Goal: Task Accomplishment & Management: Complete application form

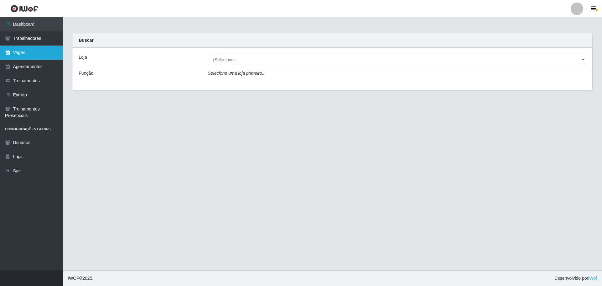
click at [18, 48] on link "Vagas" at bounding box center [31, 52] width 63 height 14
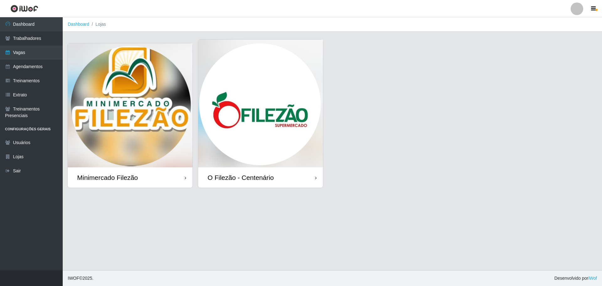
click at [234, 119] on img at bounding box center [260, 104] width 125 height 128
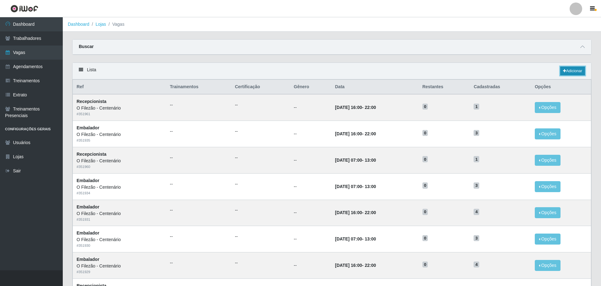
click at [575, 71] on link "Adicionar" at bounding box center [572, 70] width 25 height 9
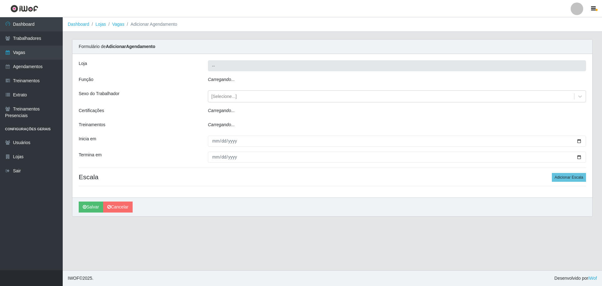
type input "O Filezão - Centenário"
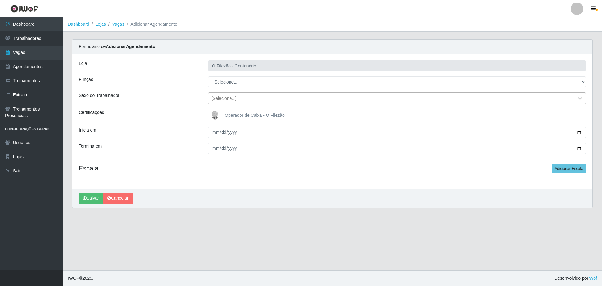
click at [242, 101] on div "[Selecione...]" at bounding box center [391, 98] width 366 height 10
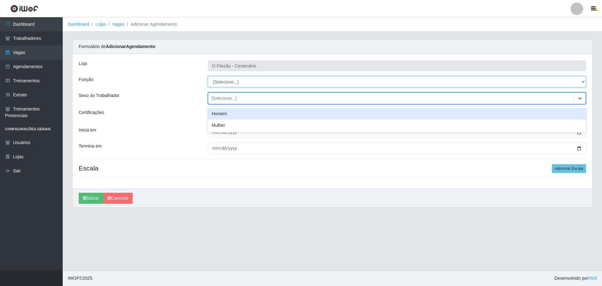
click at [231, 83] on select "[Selecione...] Auxiliar de Estacionamento Auxiliar de Estacionamento + Auxiliar…" at bounding box center [397, 81] width 378 height 11
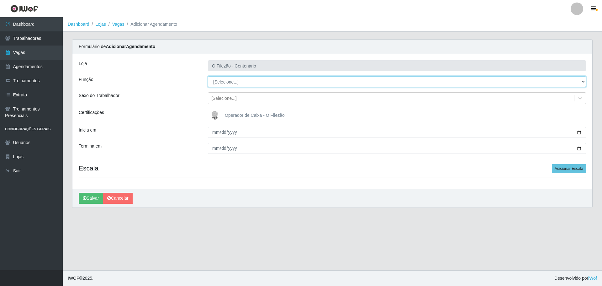
select select "1"
click at [208, 76] on select "[Selecione...] Auxiliar de Estacionamento Auxiliar de Estacionamento + Auxiliar…" at bounding box center [397, 81] width 378 height 11
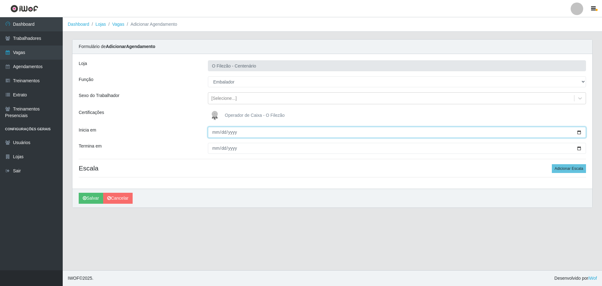
click at [579, 132] on input "Inicia em" at bounding box center [397, 132] width 378 height 11
type input "[DATE]"
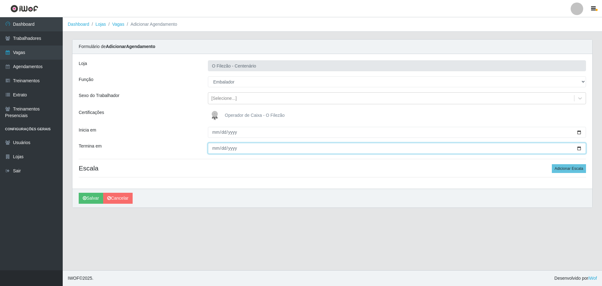
click at [577, 147] on input "Termina em" at bounding box center [397, 148] width 378 height 11
type input "[DATE]"
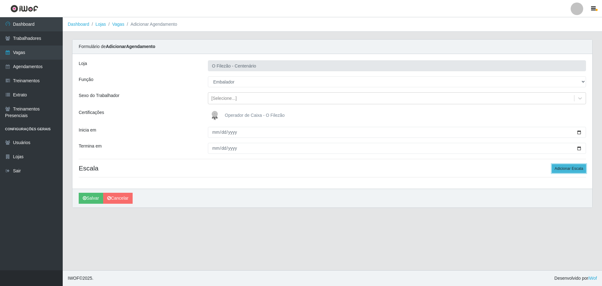
click at [572, 169] on button "Adicionar Escala" at bounding box center [569, 168] width 34 height 9
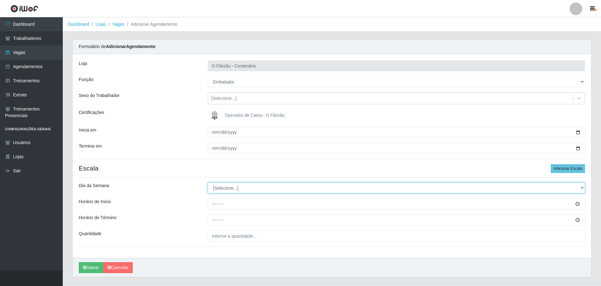
click at [221, 191] on select "[Selecione...] Segunda Terça Quarta Quinta Sexta Sábado Domingo" at bounding box center [396, 187] width 377 height 11
select select "6"
click at [208, 182] on select "[Selecione...] Segunda Terça Quarta Quinta Sexta Sábado Domingo" at bounding box center [396, 187] width 377 height 11
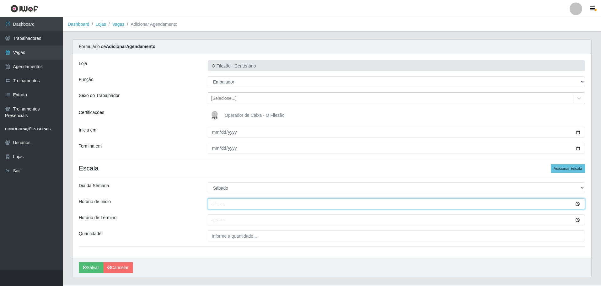
click at [213, 206] on input "Horário de Inicio" at bounding box center [396, 203] width 377 height 11
type input "09:00"
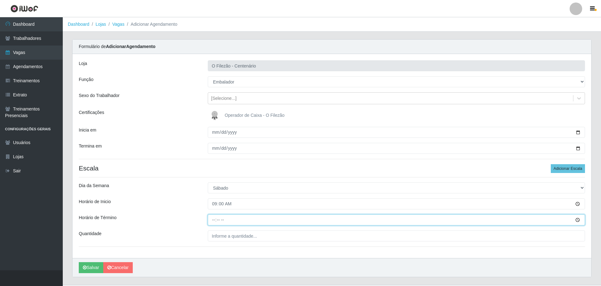
click at [213, 221] on input "Horário de Término" at bounding box center [396, 219] width 377 height 11
type input "15:00"
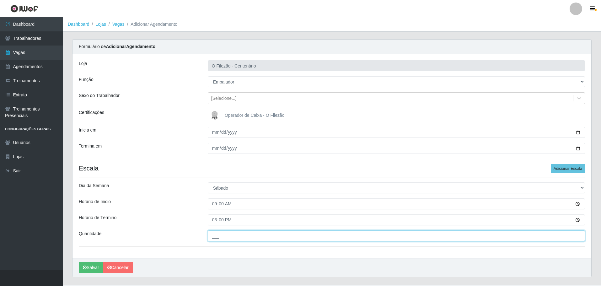
click at [226, 233] on input "___" at bounding box center [396, 235] width 377 height 11
type input "02_"
click at [260, 256] on div "Loja O Filezão - Centenário Função [Selecione...] Auxiliar de Estacionamento Au…" at bounding box center [331, 156] width 518 height 204
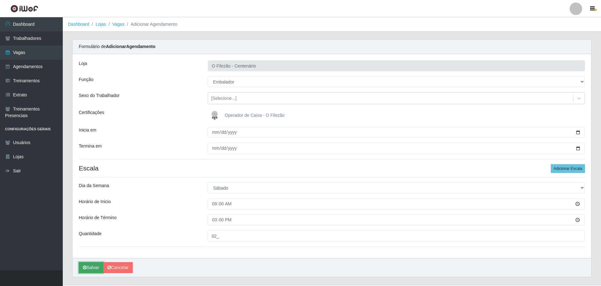
click at [84, 267] on icon "submit" at bounding box center [85, 267] width 4 height 4
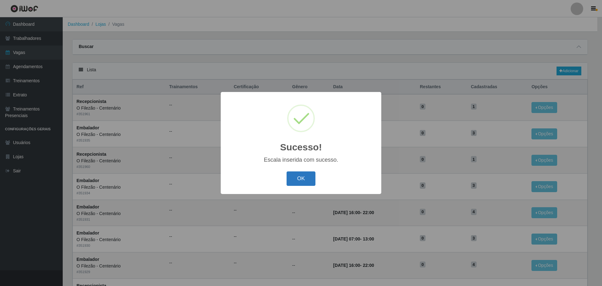
click at [299, 178] on button "OK" at bounding box center [301, 178] width 29 height 15
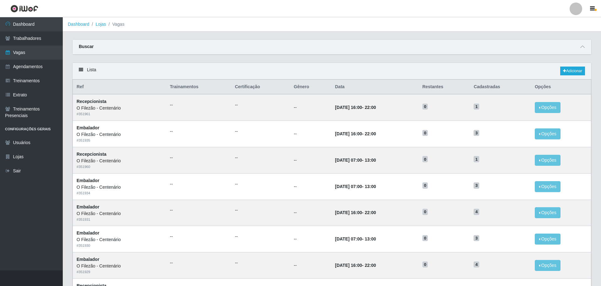
click at [209, 61] on div "Carregando... Buscar Início em Término em Função [Selecione...] Auxiliar de Est…" at bounding box center [331, 50] width 528 height 23
click at [40, 23] on link "Dashboard" at bounding box center [31, 24] width 63 height 14
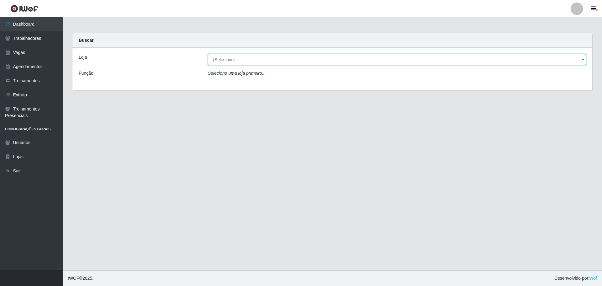
click at [222, 62] on select "[Selecione...] Minimercado Filezão O Filezão - Centenário" at bounding box center [397, 59] width 378 height 11
select select "203"
click at [208, 54] on select "[Selecione...] Minimercado Filezão O Filezão - Centenário" at bounding box center [397, 59] width 378 height 11
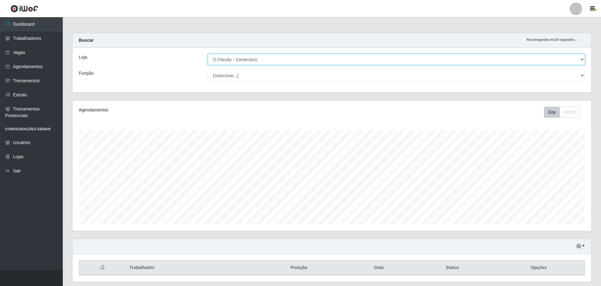
scroll to position [19, 0]
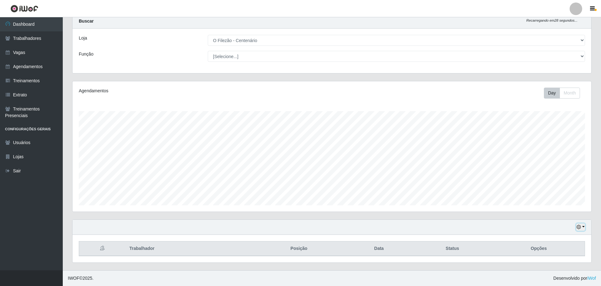
click at [583, 226] on button "button" at bounding box center [580, 226] width 9 height 7
click at [559, 194] on button "3 dias" at bounding box center [560, 190] width 50 height 13
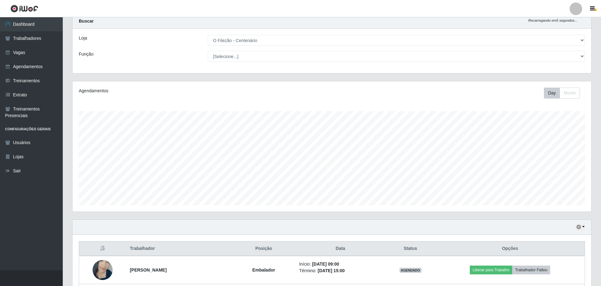
scroll to position [0, 0]
